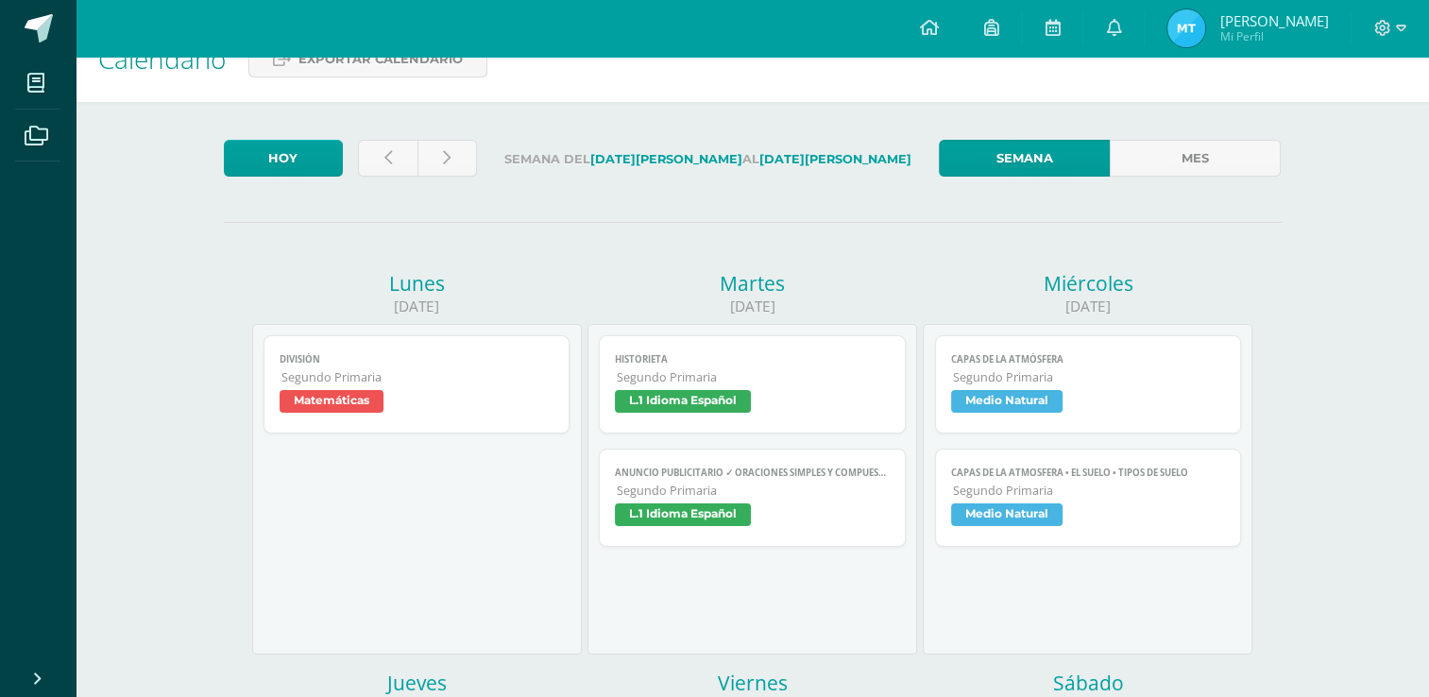
scroll to position [38, 0]
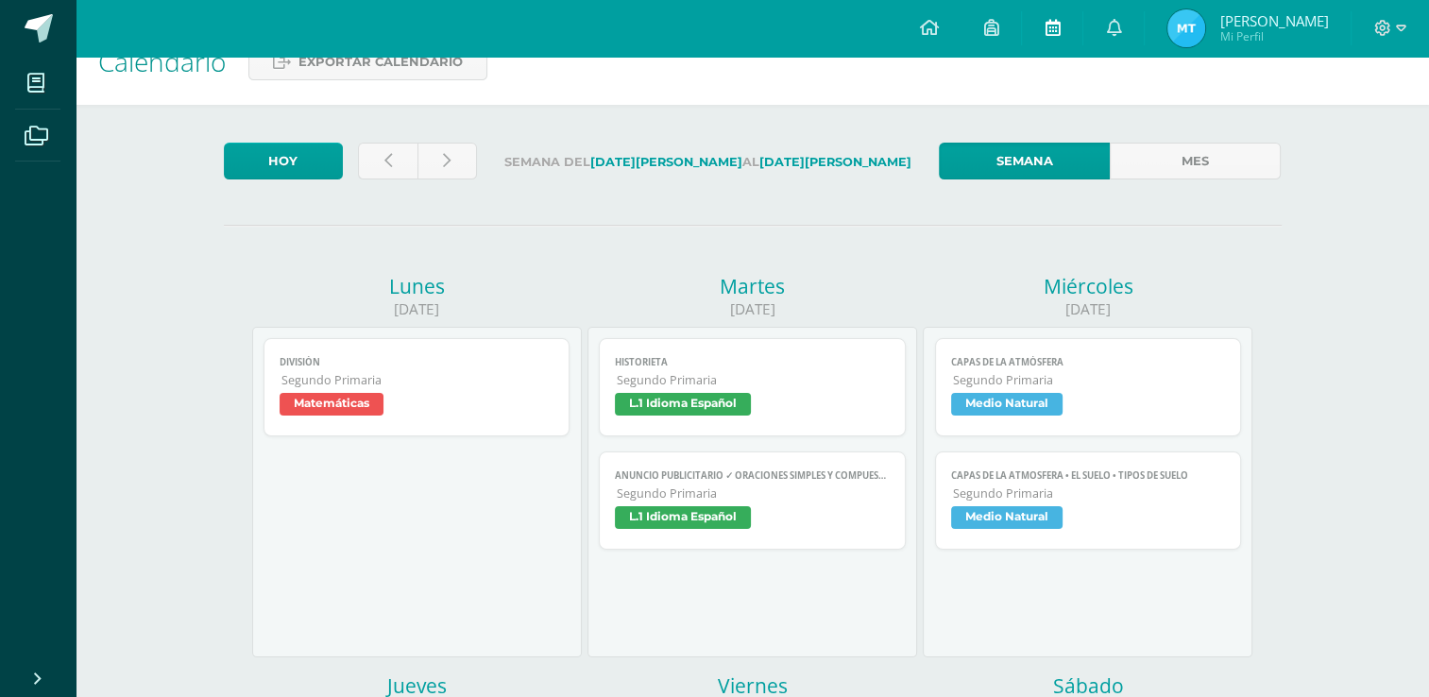
click at [1059, 26] on icon at bounding box center [1051, 27] width 15 height 17
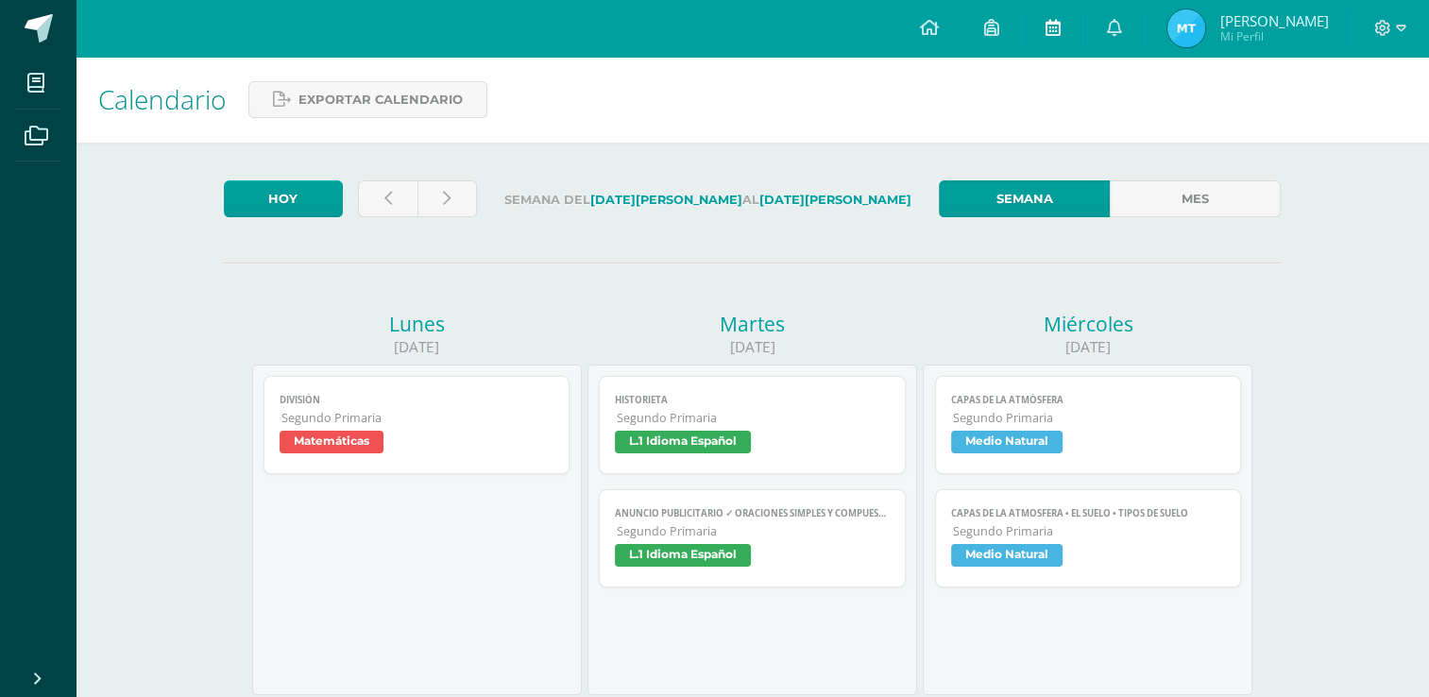
click at [1059, 33] on icon at bounding box center [1051, 27] width 15 height 17
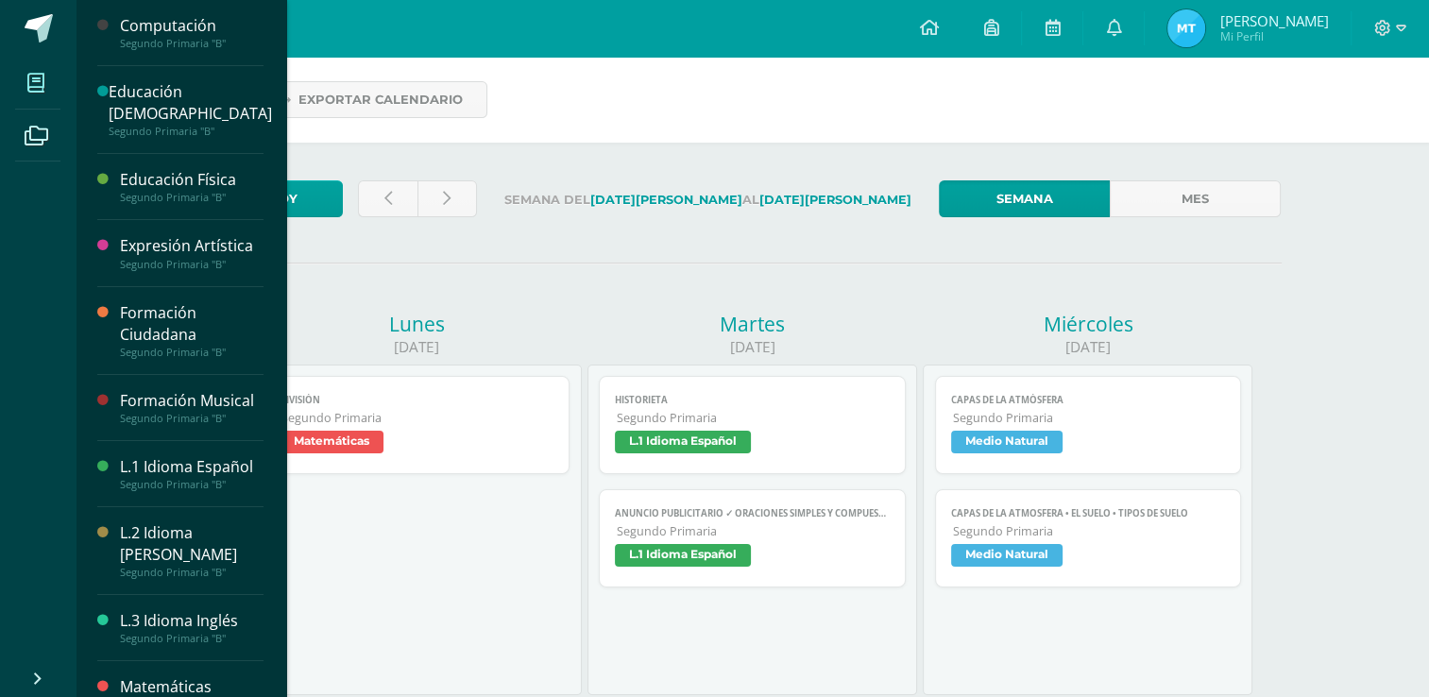
click at [38, 93] on span at bounding box center [36, 82] width 42 height 42
click at [168, 107] on div "Educación Cristiana" at bounding box center [190, 102] width 163 height 43
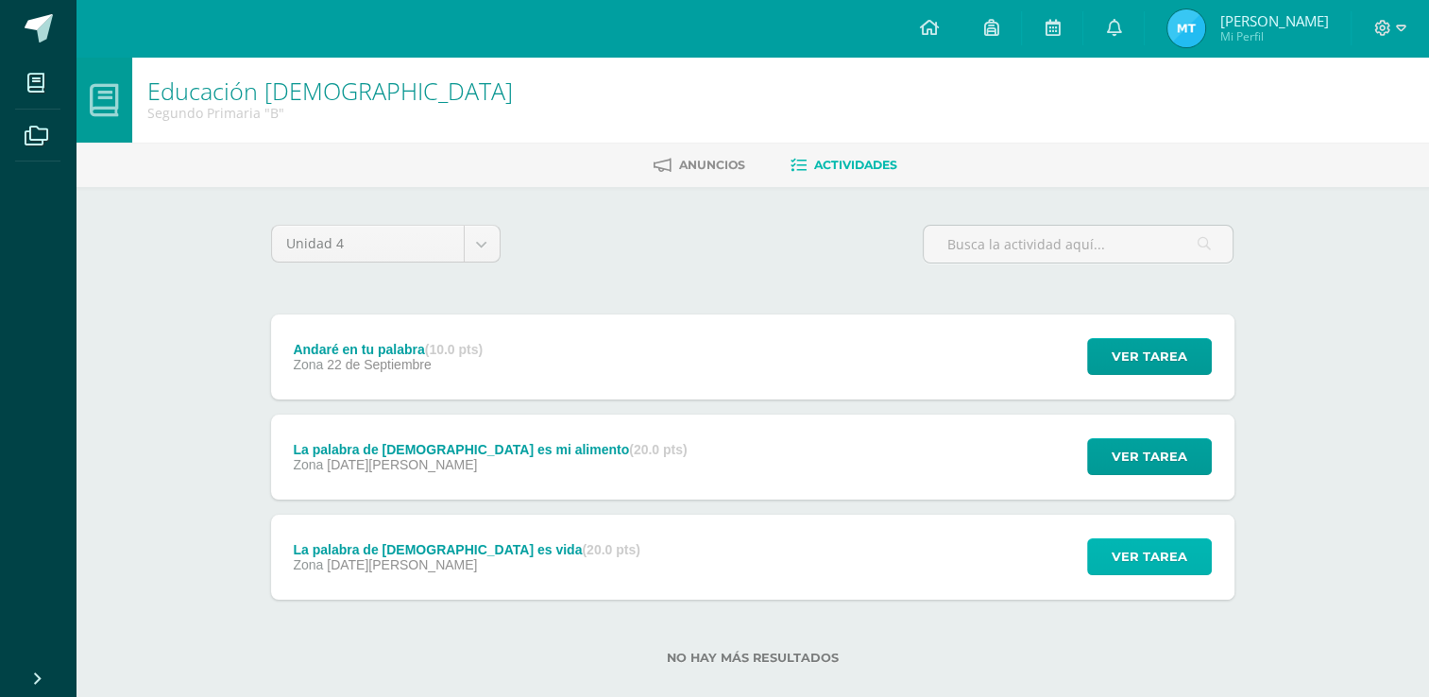
click at [1148, 557] on span "Ver tarea" at bounding box center [1149, 556] width 76 height 35
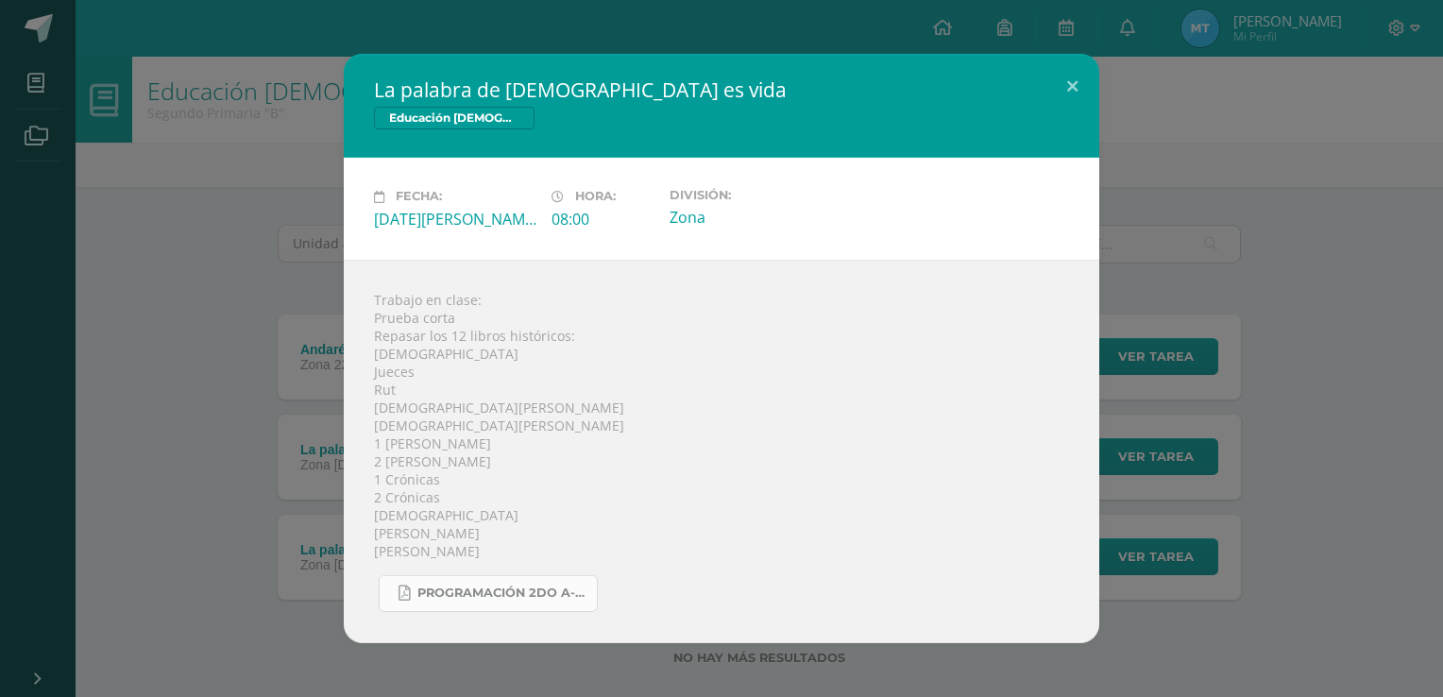
click at [526, 597] on span "Programación 2do A-B 4ta. Unidad 2025.pdf" at bounding box center [502, 592] width 170 height 15
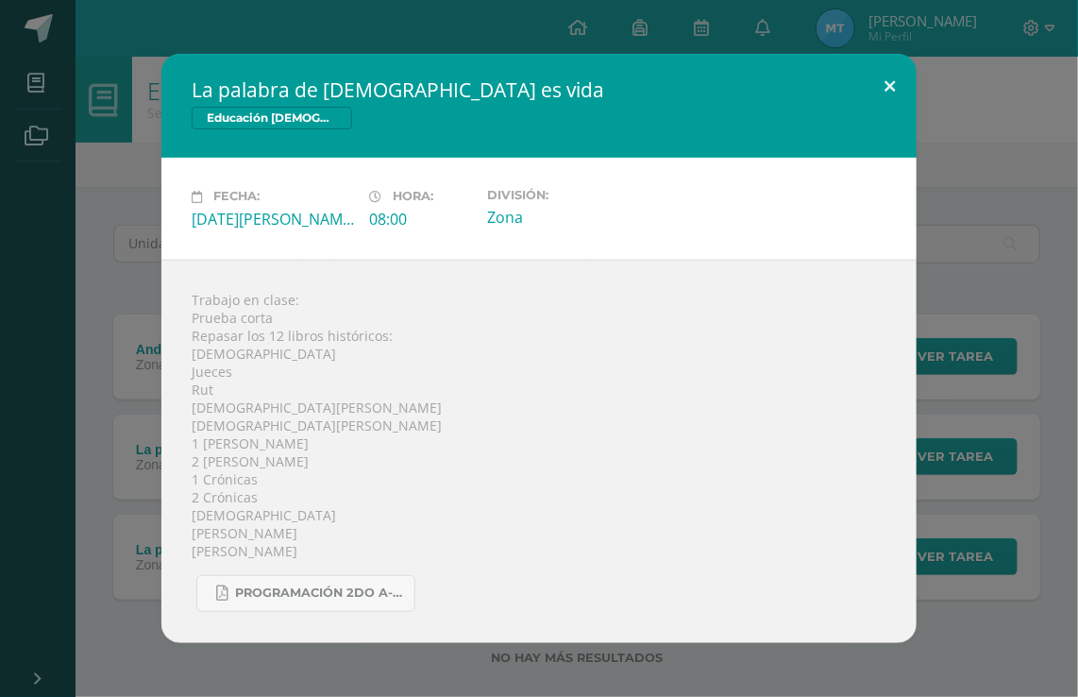
click at [892, 89] on button at bounding box center [890, 86] width 54 height 64
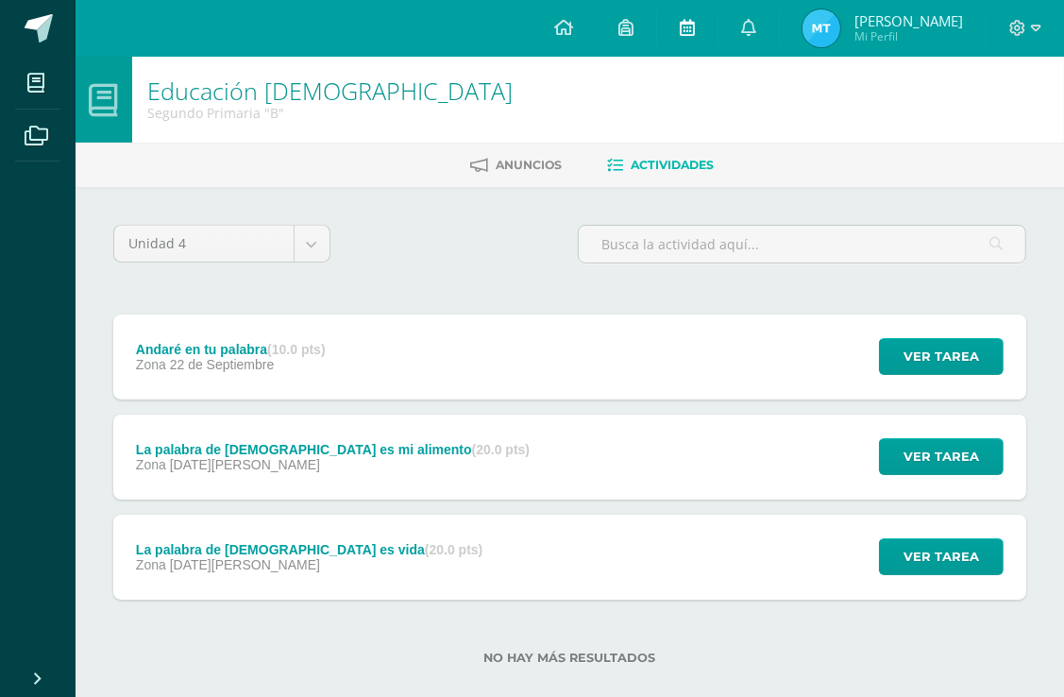
click at [718, 16] on link at bounding box center [687, 28] width 60 height 57
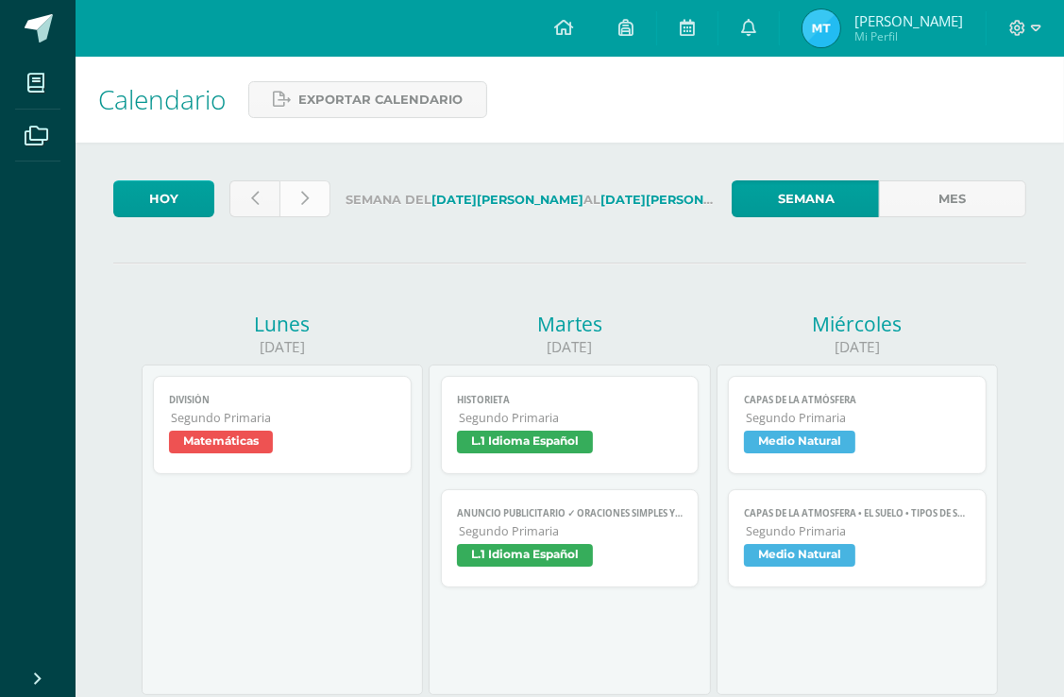
click at [313, 207] on link at bounding box center [304, 198] width 50 height 37
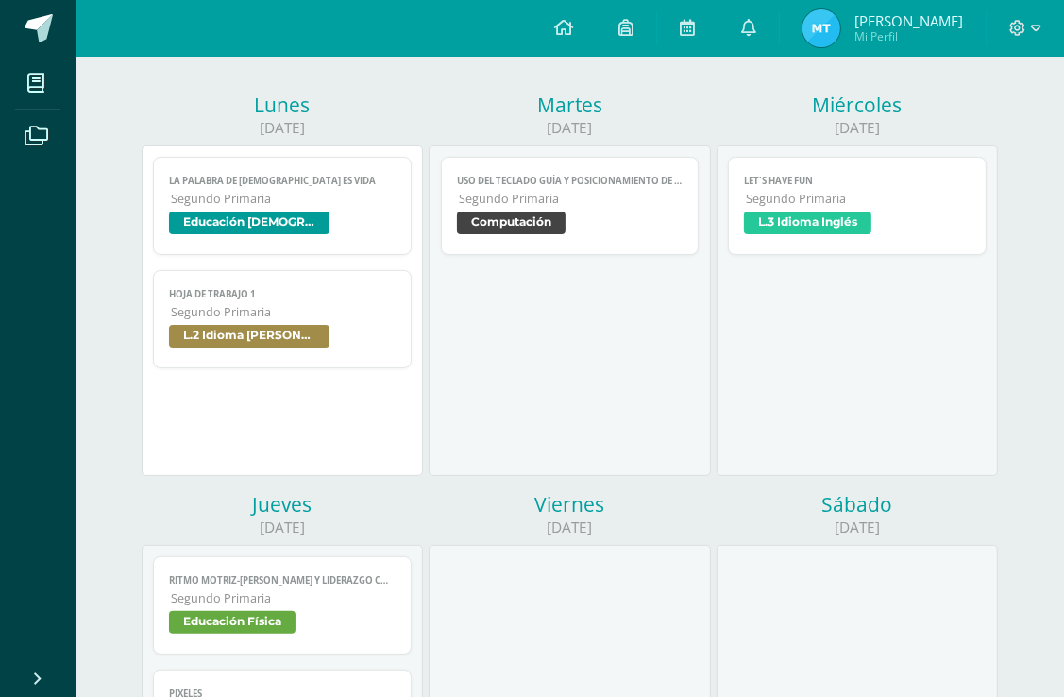
scroll to position [189, 0]
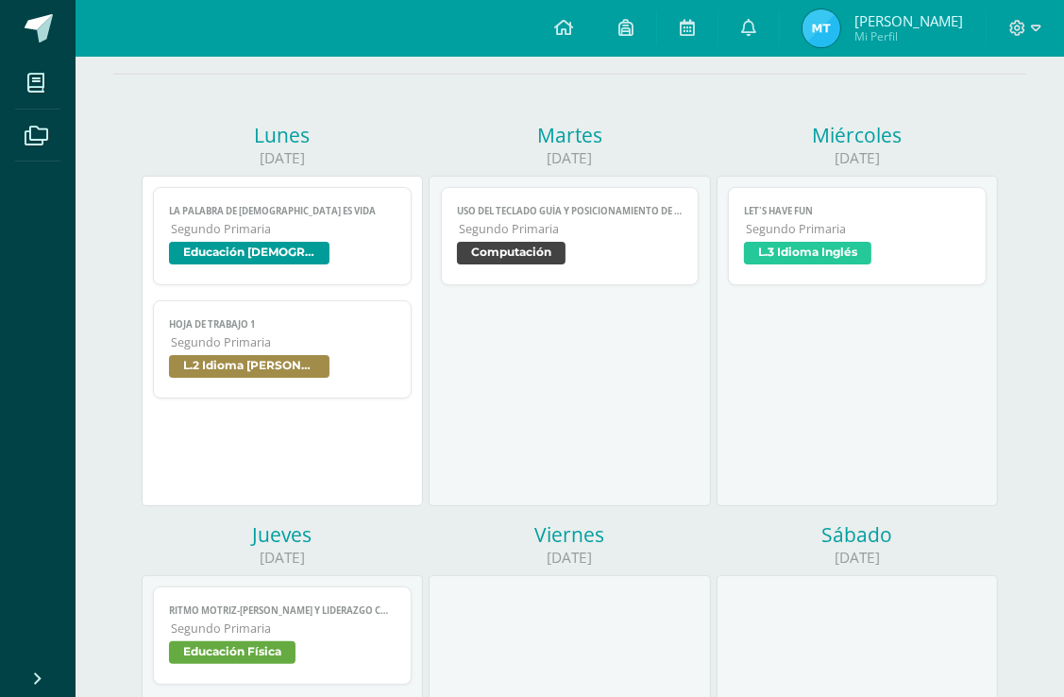
click at [807, 253] on span "L.3 Idioma Inglés" at bounding box center [807, 253] width 127 height 23
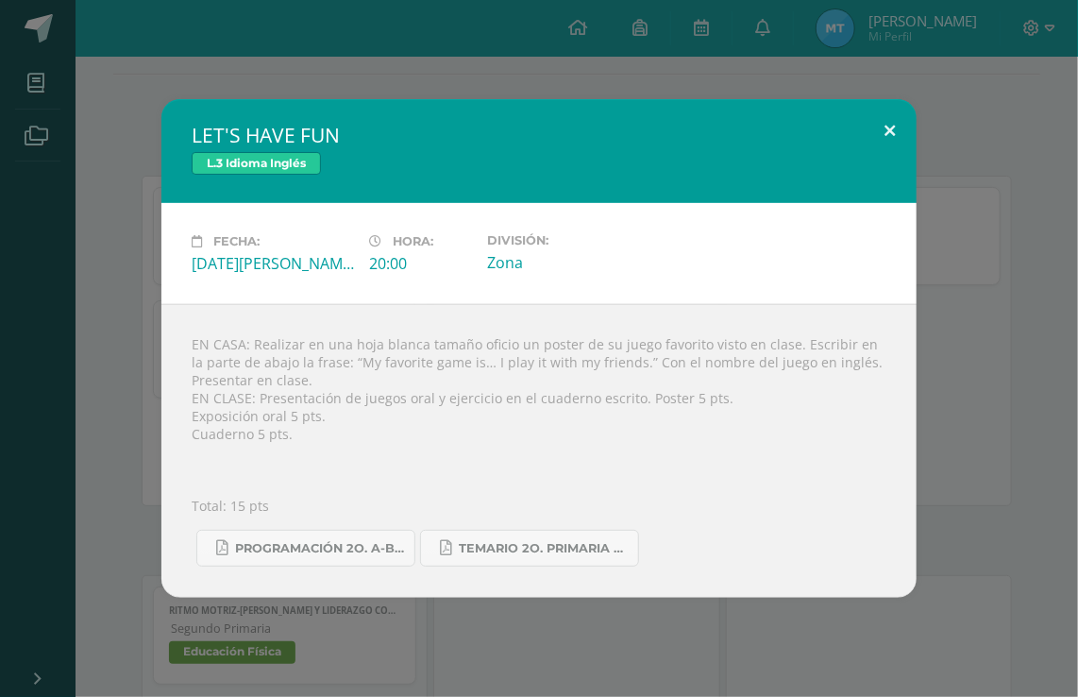
click at [893, 138] on button at bounding box center [890, 131] width 54 height 64
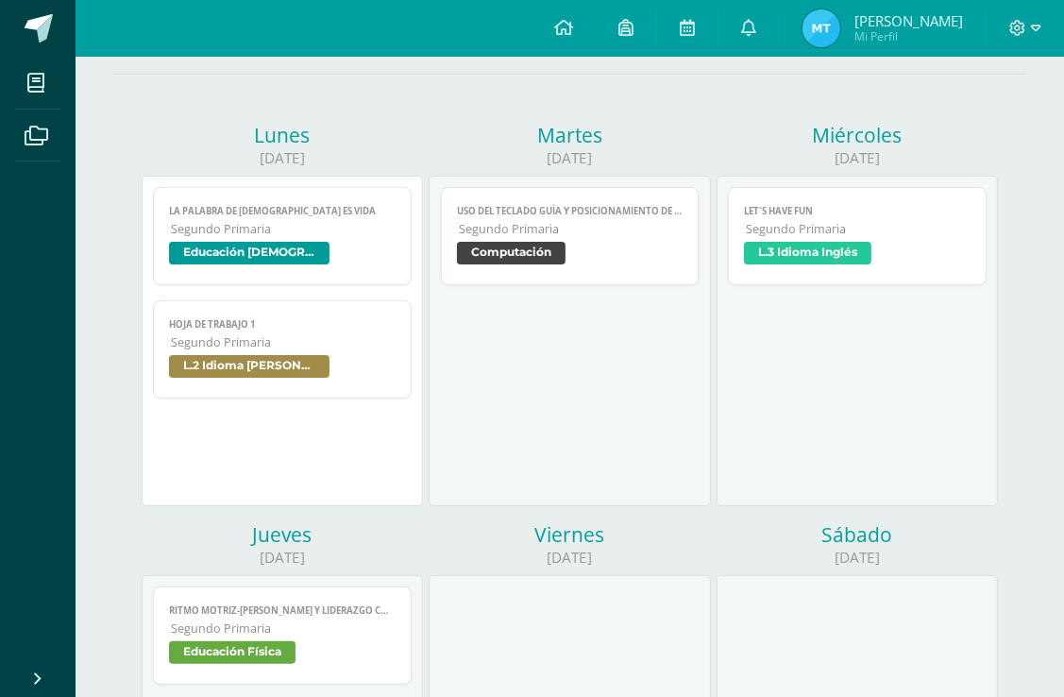
click at [259, 659] on span "Educación Física" at bounding box center [232, 652] width 127 height 23
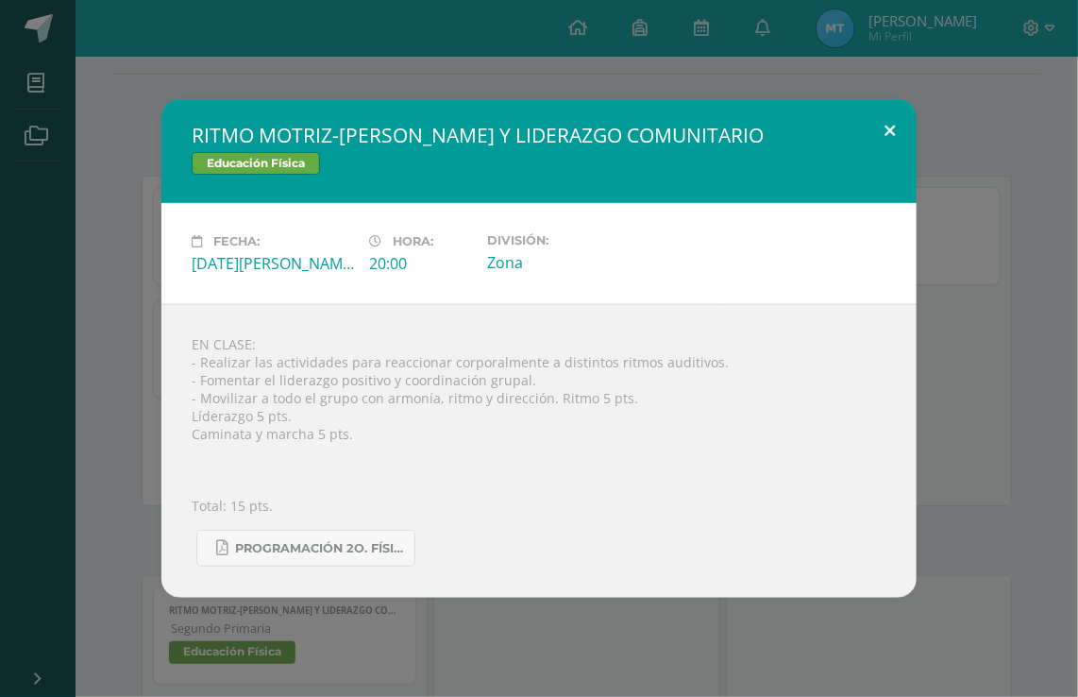
click at [886, 138] on button at bounding box center [890, 131] width 54 height 64
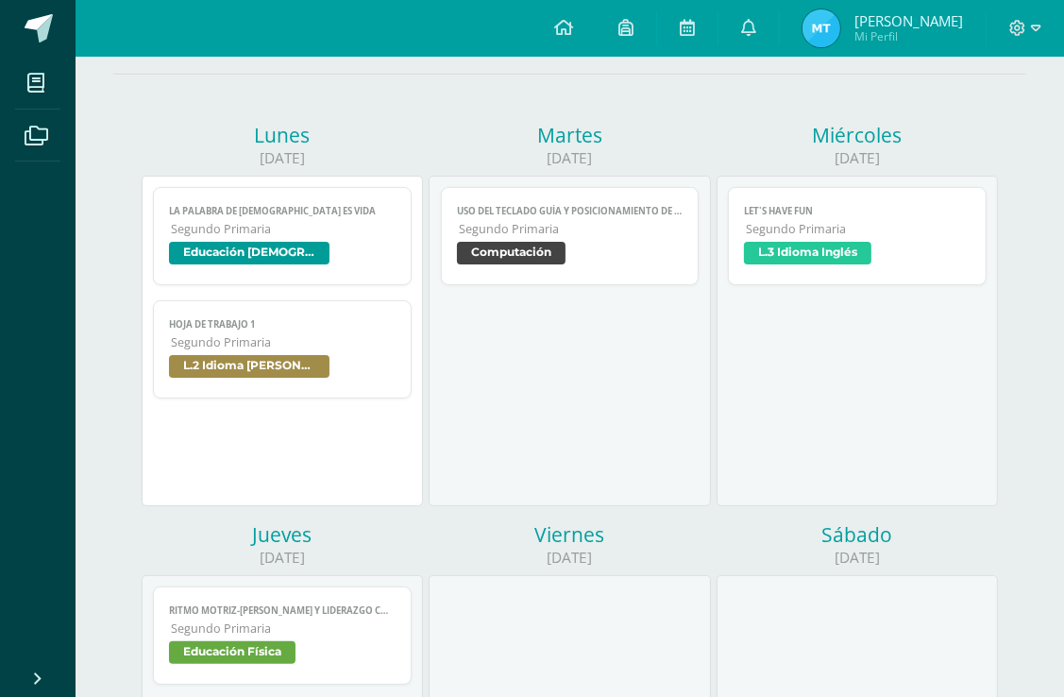
click at [548, 252] on span "Computación" at bounding box center [511, 253] width 109 height 23
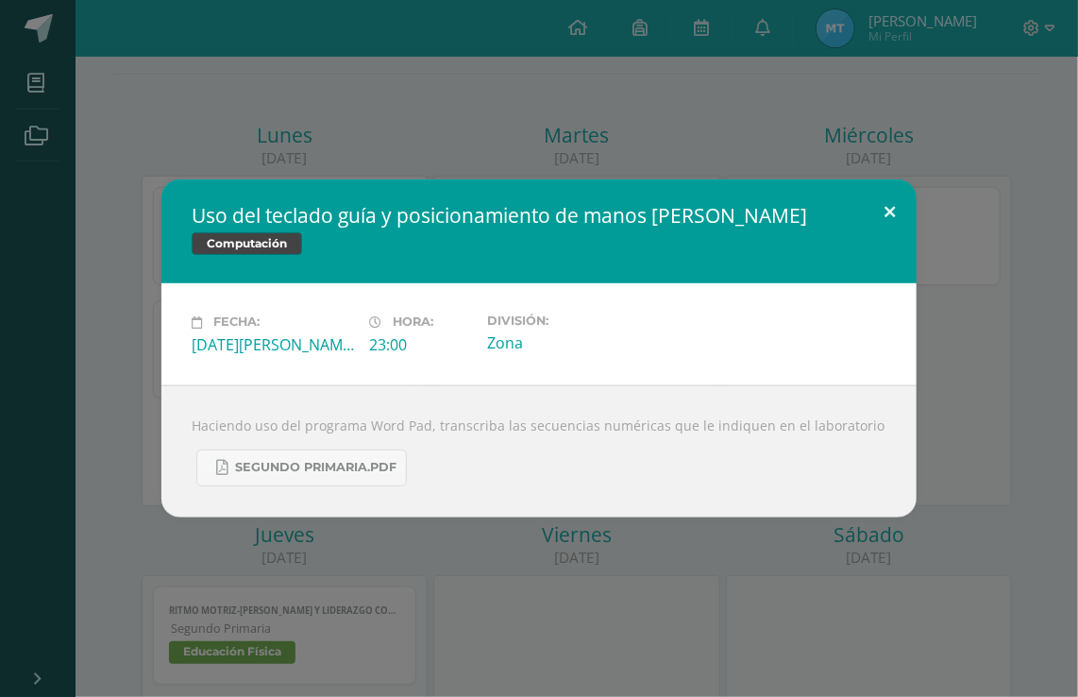
click at [895, 219] on button at bounding box center [890, 211] width 54 height 64
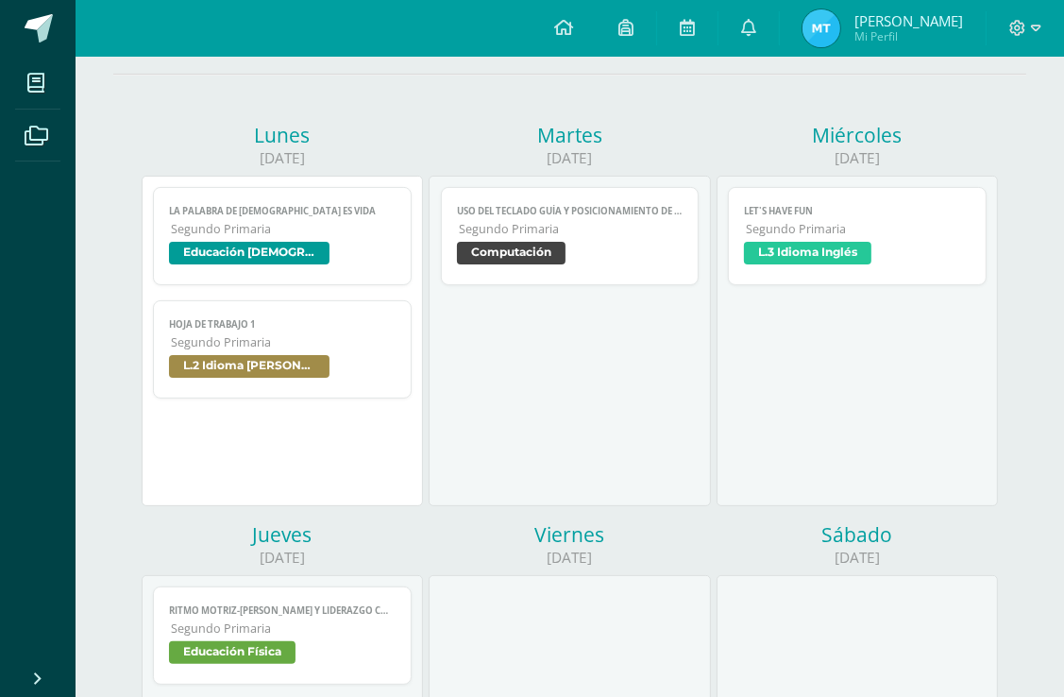
click at [777, 262] on span "L.3 Idioma Inglés" at bounding box center [807, 253] width 127 height 23
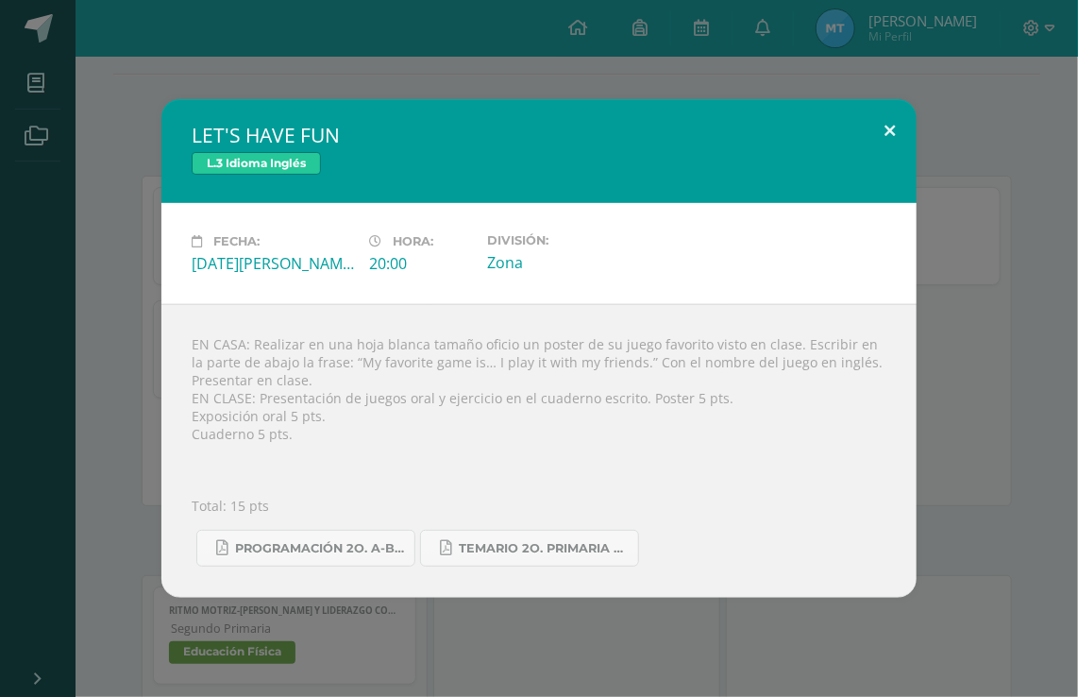
click at [883, 145] on button at bounding box center [890, 131] width 54 height 64
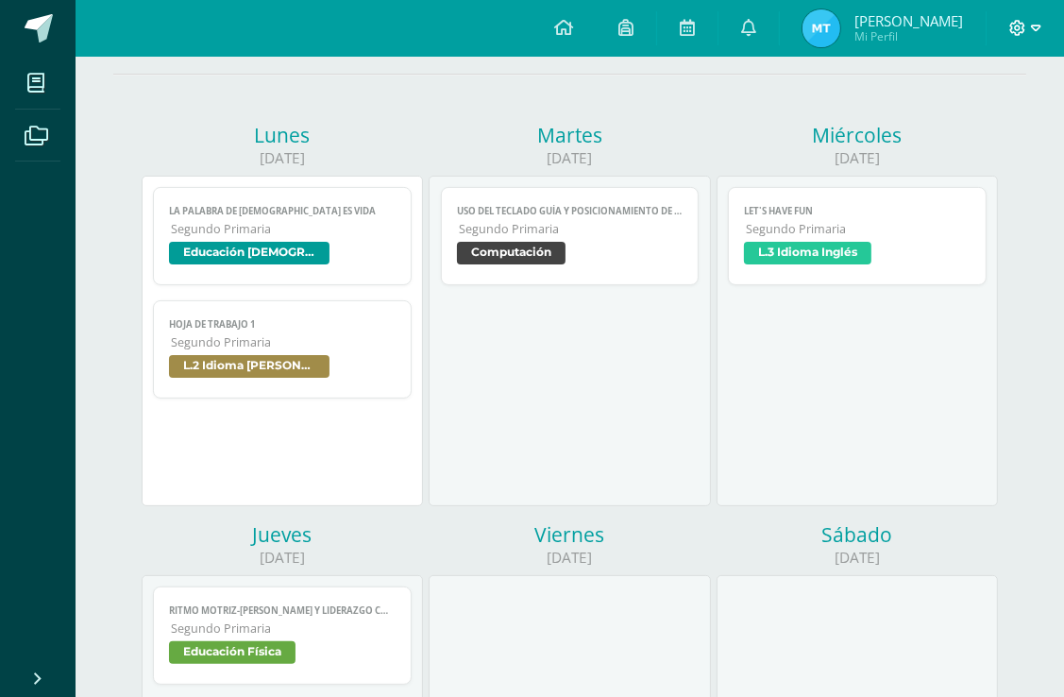
click at [1024, 37] on span at bounding box center [1025, 28] width 32 height 21
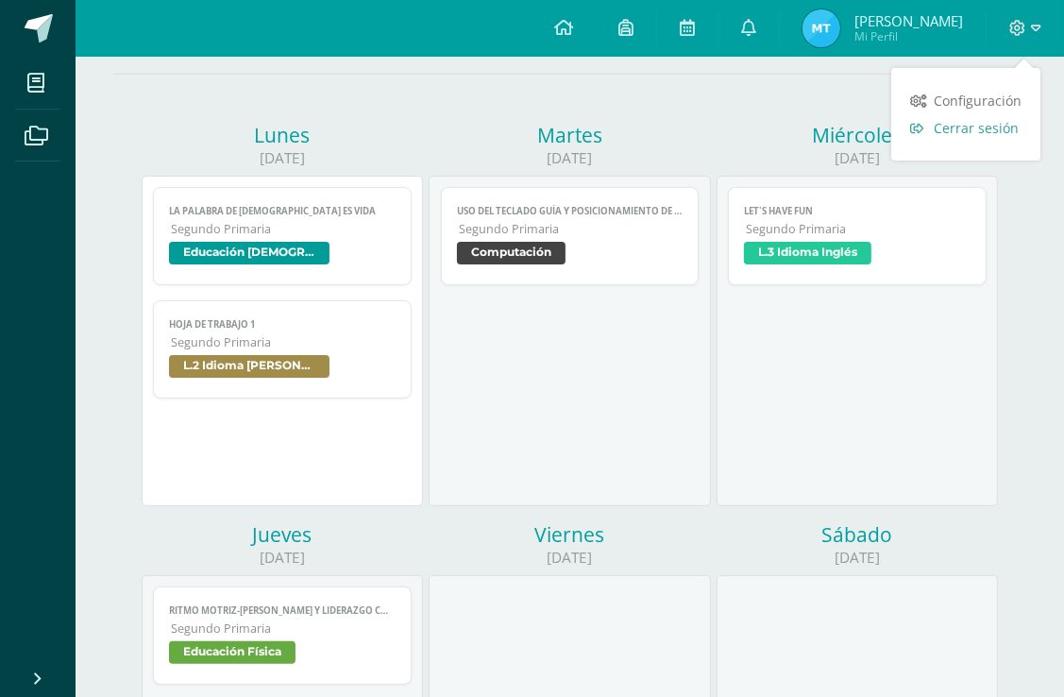
click at [986, 125] on span "Cerrar sesión" at bounding box center [976, 128] width 85 height 18
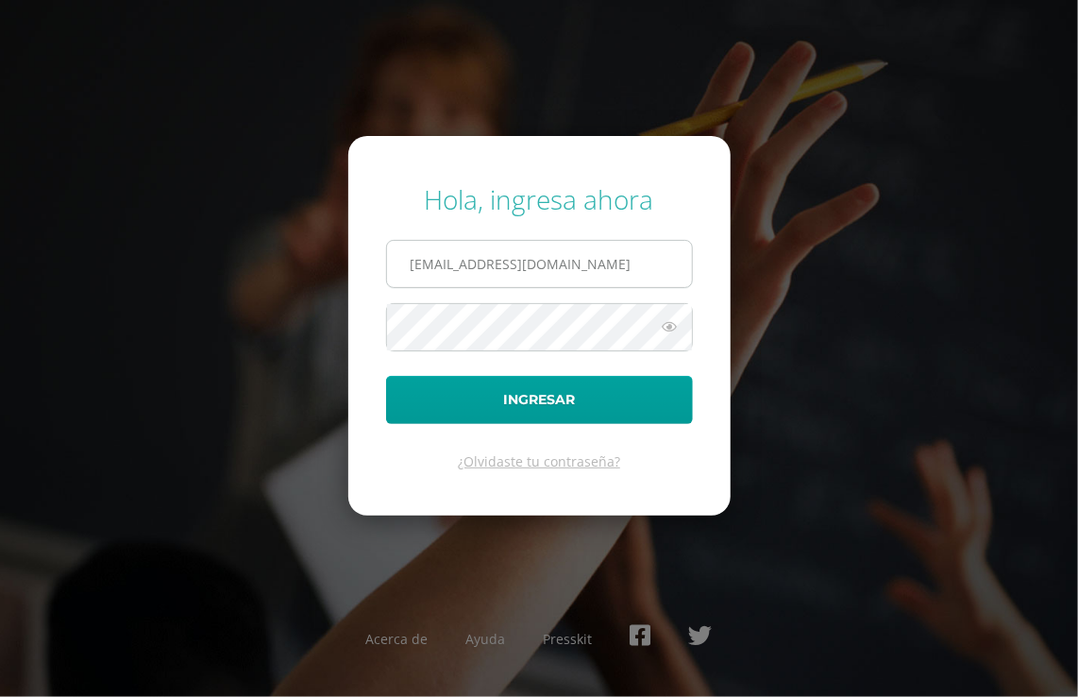
click at [563, 264] on input "[EMAIL_ADDRESS][DOMAIN_NAME]" at bounding box center [539, 264] width 305 height 46
type input "[EMAIL_ADDRESS][DOMAIN_NAME]"
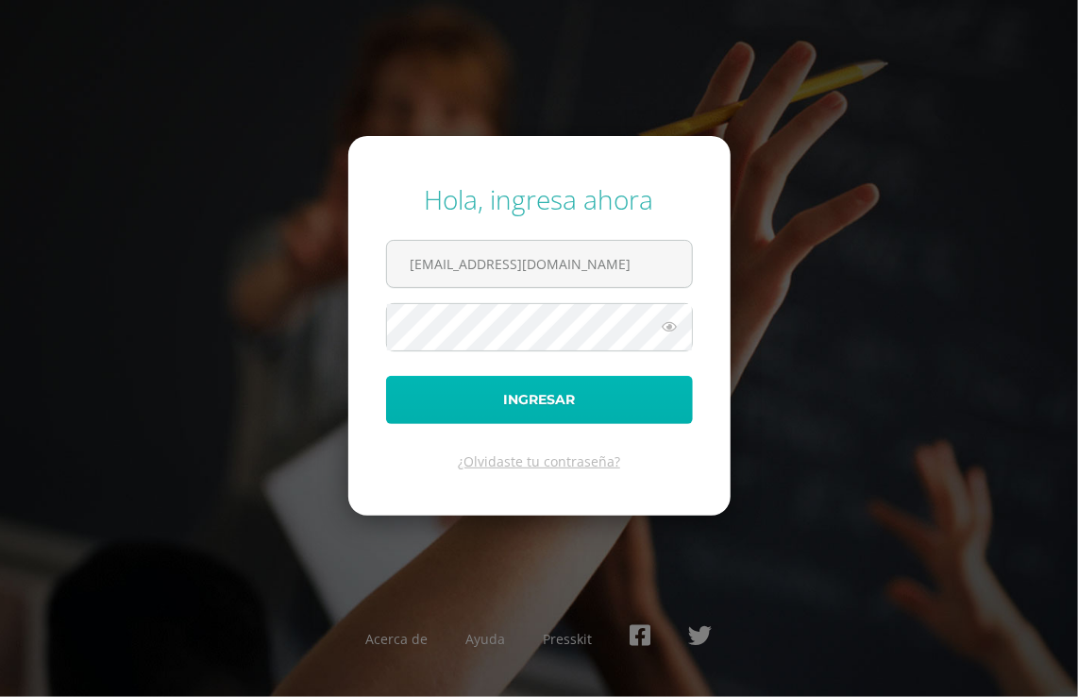
click at [567, 412] on button "Ingresar" at bounding box center [539, 400] width 307 height 48
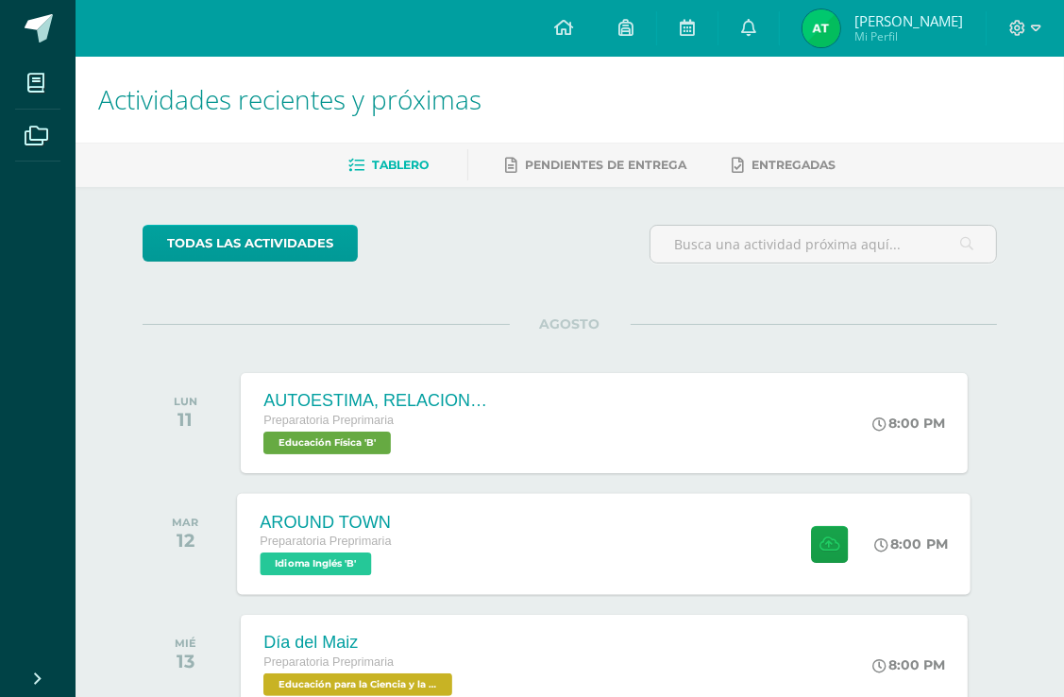
click at [299, 554] on span "Idioma Inglés 'B'" at bounding box center [316, 563] width 111 height 23
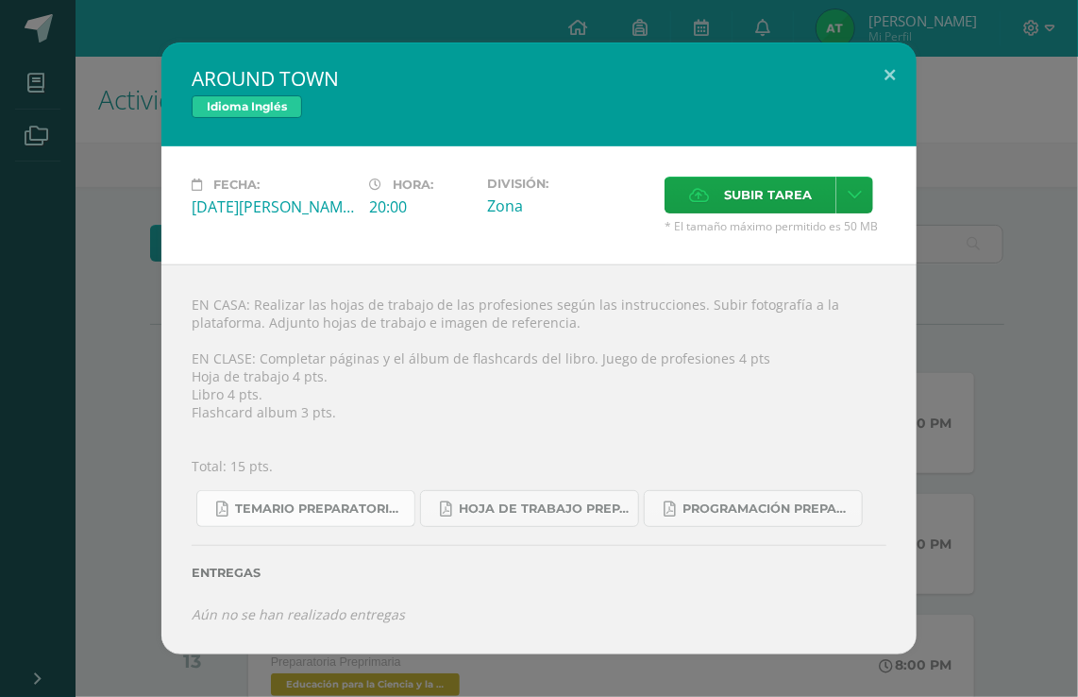
click at [375, 504] on span "Temario preparatoria 4-2025.pdf" at bounding box center [320, 508] width 170 height 15
click at [519, 517] on link "Hoja de trabajo PREPARATORIA1.pdf" at bounding box center [529, 508] width 219 height 37
